Goal: Check status

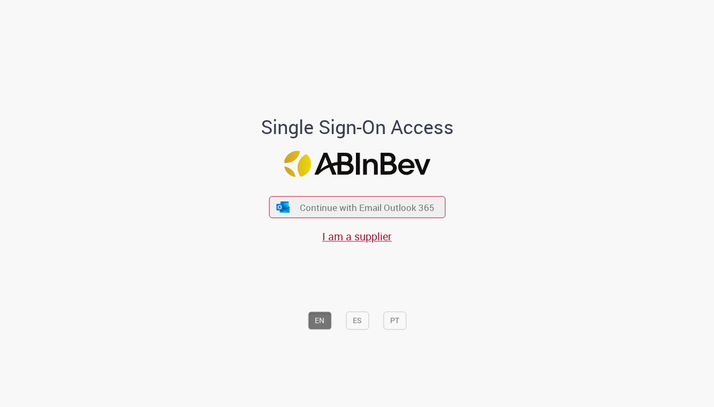
click at [323, 194] on div "Continue with Email Outlook 365 I am a supplier" at bounding box center [357, 214] width 176 height 59
click at [326, 204] on span "Continue with Email Outlook 365" at bounding box center [367, 207] width 137 height 12
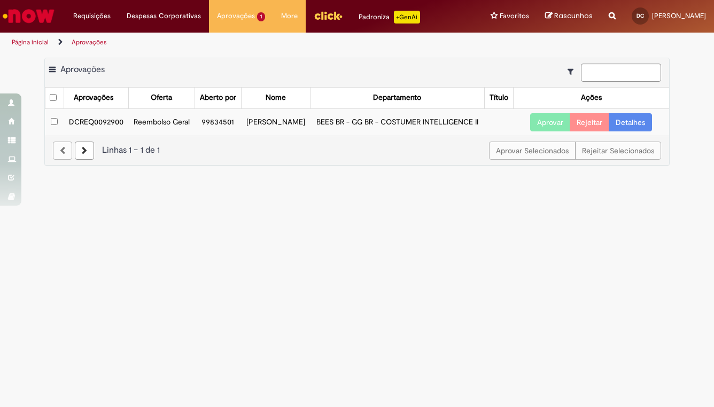
click at [92, 136] on td "DCREQ0092900" at bounding box center [96, 121] width 65 height 27
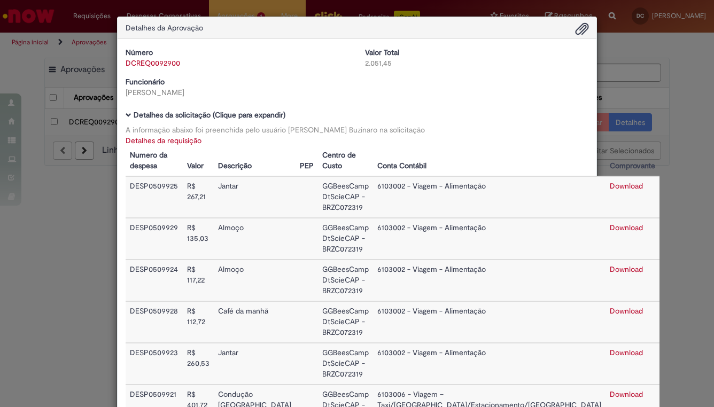
click at [75, 75] on div "Detalhes da Aprovação Número DCREQ0092900 Valor Total 2.051,45 Funcionário [PER…" at bounding box center [357, 203] width 714 height 407
